Goal: Information Seeking & Learning: Learn about a topic

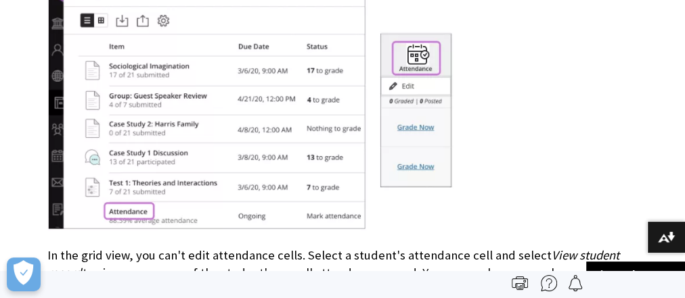
scroll to position [9635, 0]
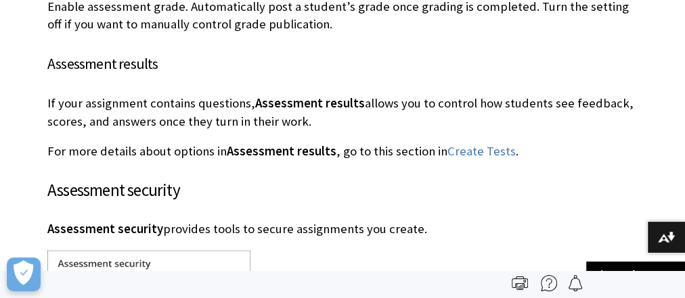
scroll to position [6604, 0]
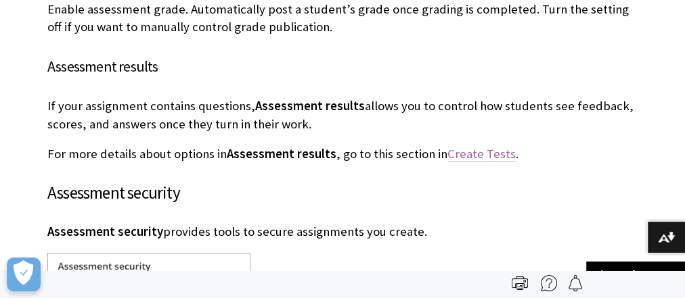
click at [478, 146] on link "Create Tests" at bounding box center [481, 154] width 68 height 16
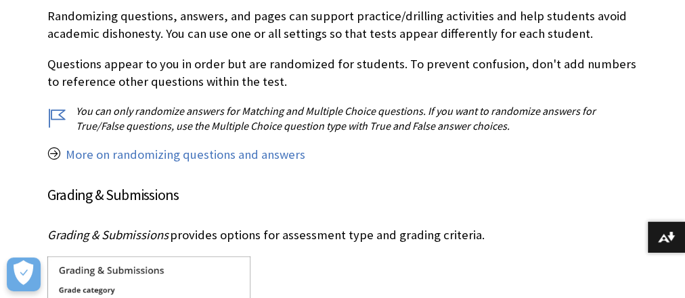
scroll to position [6218, 0]
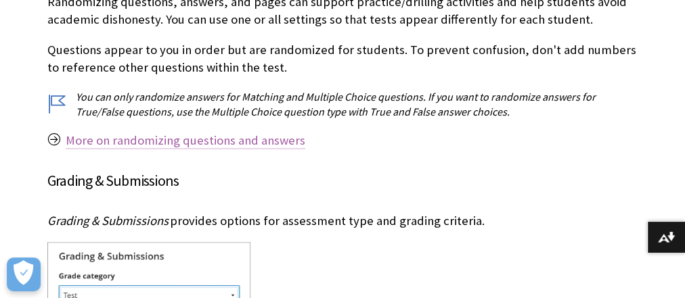
click at [234, 133] on link "More on randomizing questions and answers" at bounding box center [186, 141] width 240 height 16
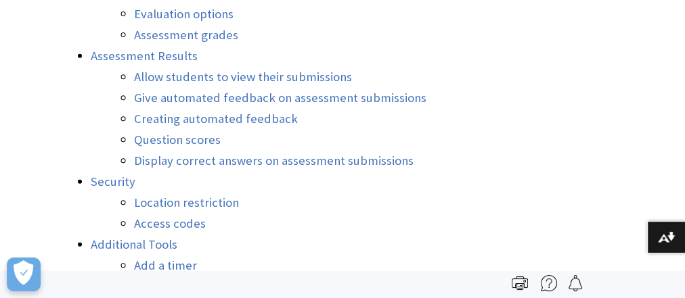
scroll to position [1570, 0]
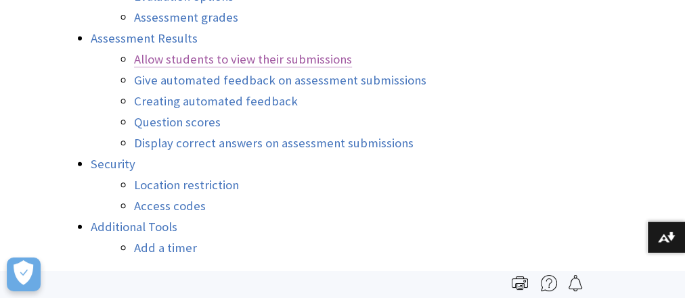
click at [241, 51] on link "Allow students to view their submissions" at bounding box center [243, 59] width 218 height 16
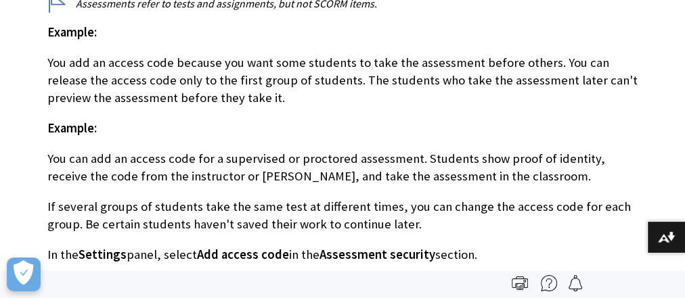
scroll to position [9919, 0]
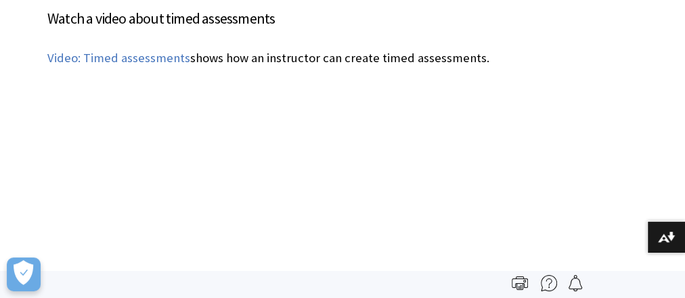
scroll to position [14196, 0]
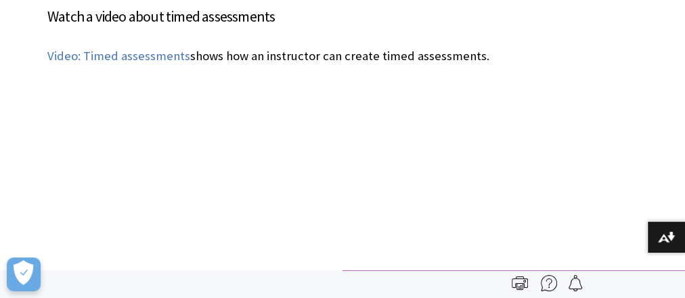
click at [421, 144] on div "Watch a video about timed assessments The following narrated video provides a v…" at bounding box center [342, 124] width 590 height 238
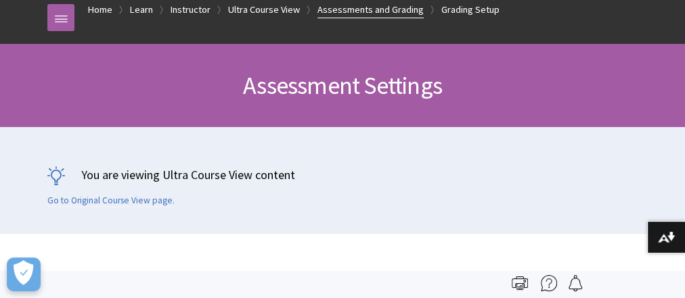
scroll to position [0, 0]
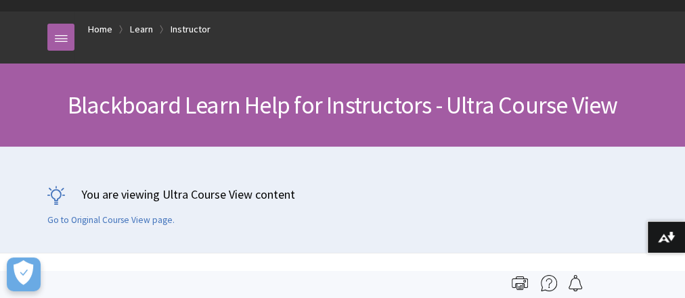
scroll to position [108, 0]
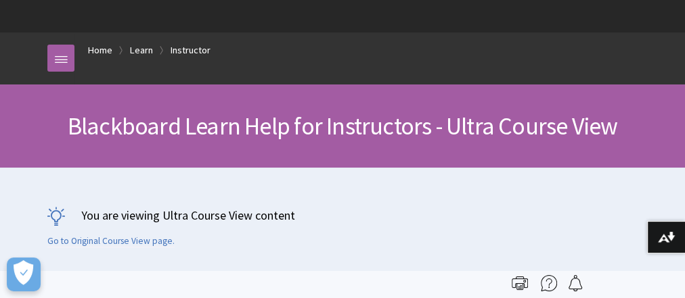
click at [522, 285] on img at bounding box center [520, 283] width 16 height 16
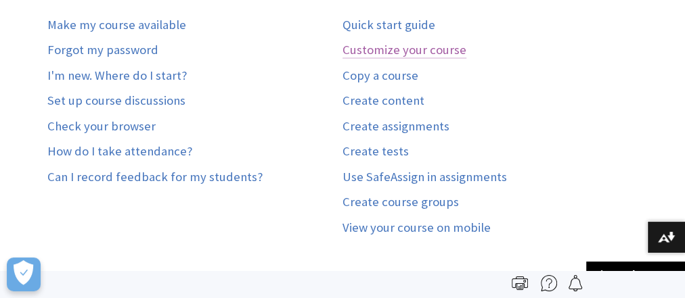
scroll to position [920, 0]
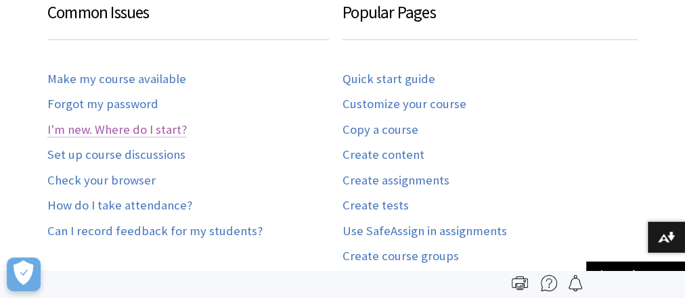
click at [107, 138] on link "I'm new. Where do I start?" at bounding box center [116, 130] width 139 height 16
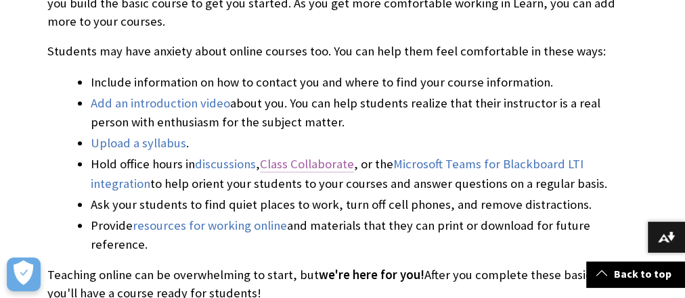
scroll to position [487, 0]
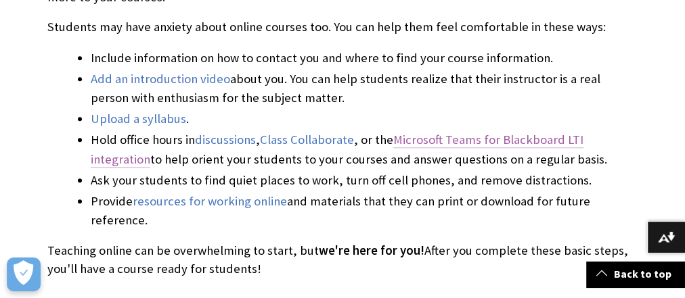
click at [440, 142] on link "Microsoft Teams for Blackboard LTI integration" at bounding box center [337, 149] width 493 height 35
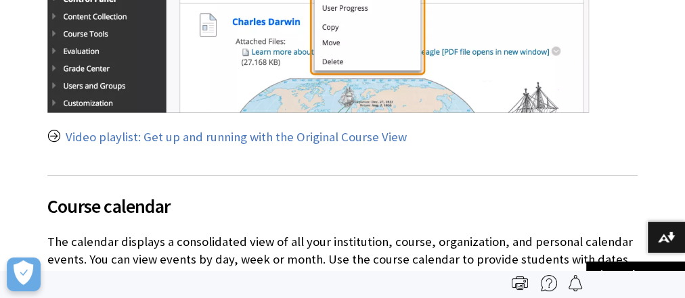
scroll to position [2328, 0]
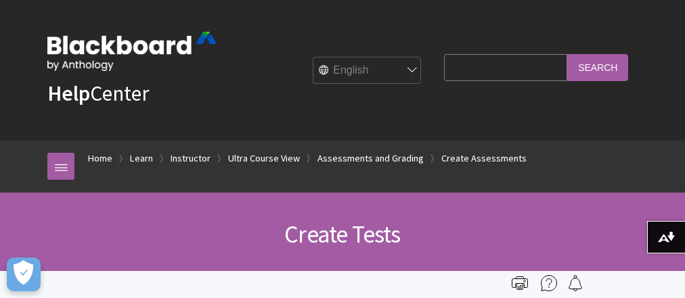
drag, startPoint x: 0, startPoint y: 0, endPoint x: 450, endPoint y: 22, distance: 450.5
click at [450, 54] on input "Search Query" at bounding box center [505, 67] width 123 height 26
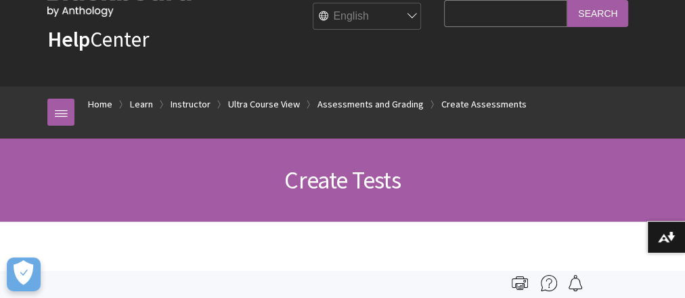
scroll to position [2139, 0]
type input "accomodation"
click at [567, 0] on input "Search" at bounding box center [597, 13] width 61 height 26
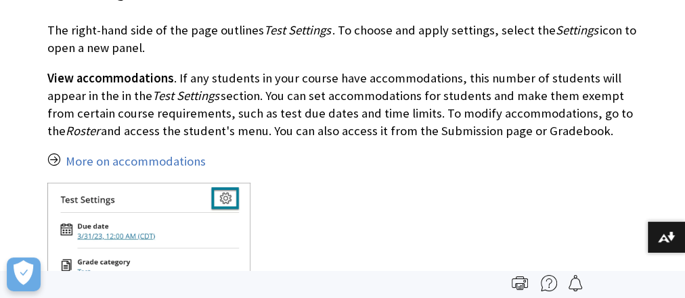
scroll to position [4005, 0]
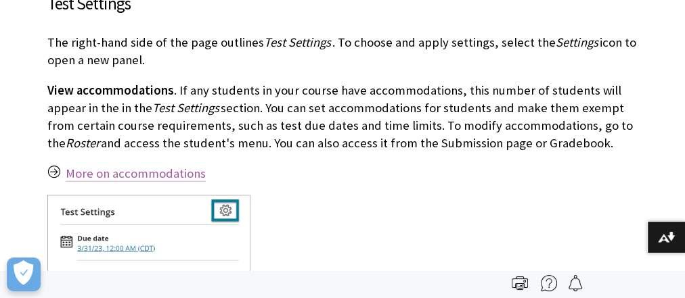
click at [135, 166] on link "More on accommodations" at bounding box center [136, 174] width 140 height 16
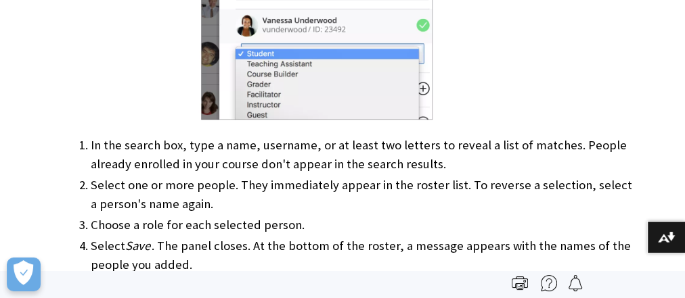
scroll to position [2923, 0]
